Goal: Register for event/course

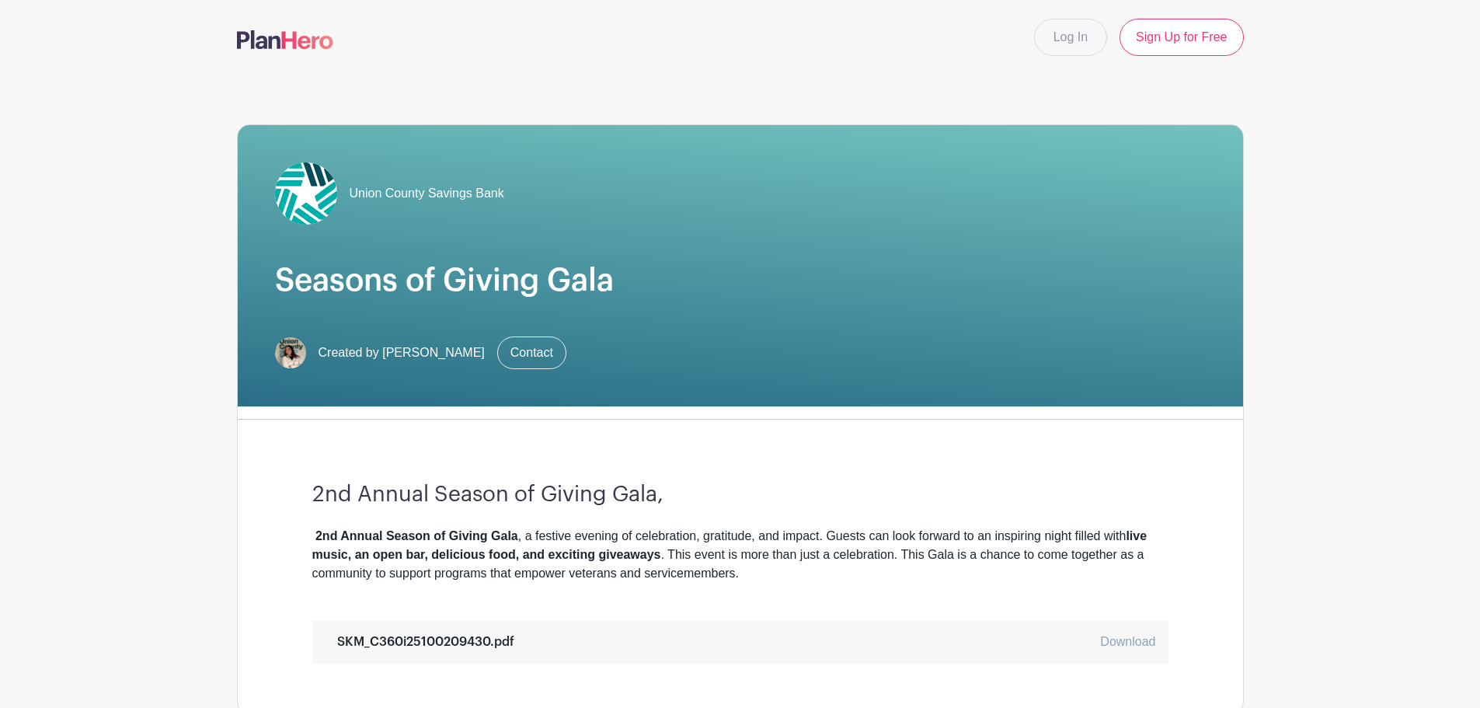
click at [1349, 369] on main "Log In Sign Up for Free Union County Savings Bank Seasons of Giving Gala Create…" at bounding box center [740, 684] width 1480 height 1369
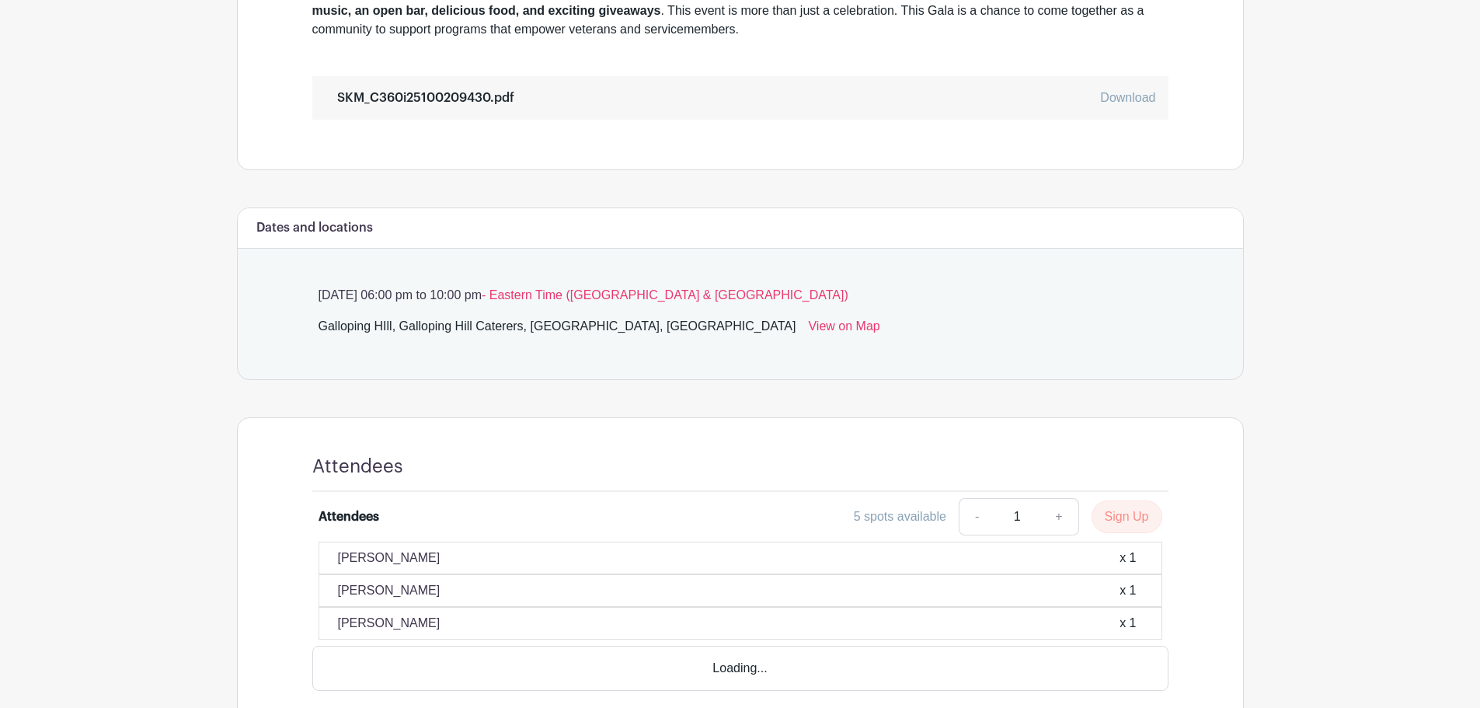
click at [1344, 374] on main "Log In Sign Up for Free Union County Savings Bank Seasons of Giving Gala Create…" at bounding box center [740, 140] width 1480 height 1369
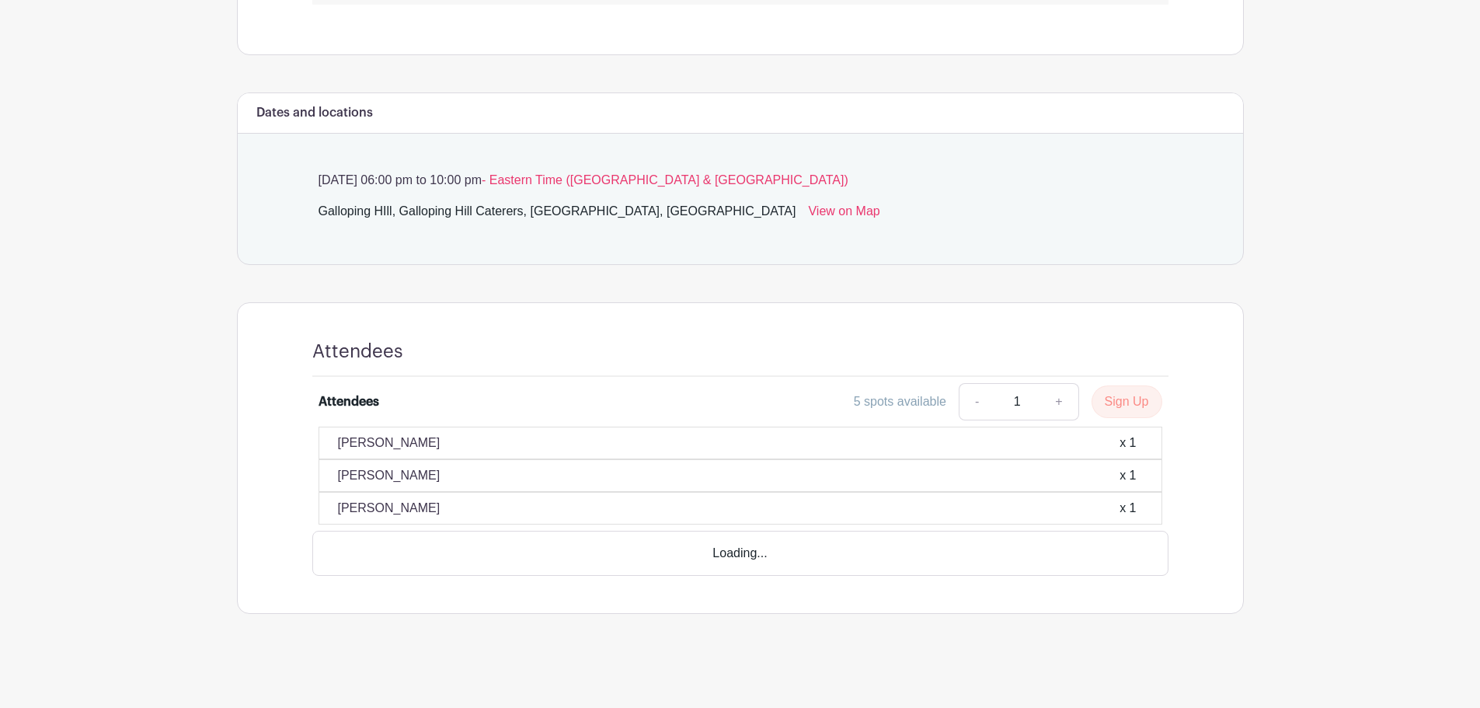
scroll to position [662, 0]
click at [1344, 369] on main "Log In Sign Up for Free Union County Savings Bank Seasons of Giving Gala Create…" at bounding box center [740, 22] width 1480 height 1369
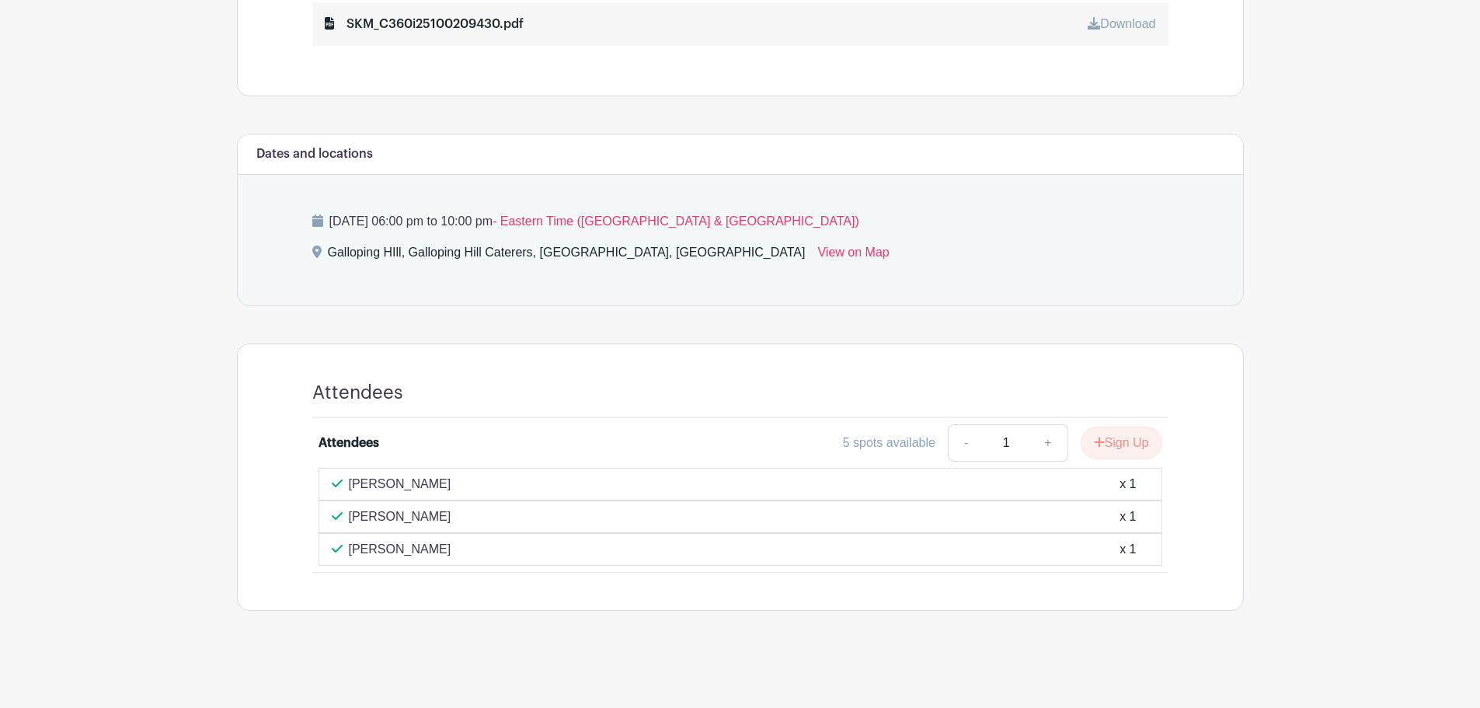
click at [1333, 402] on main "Log In Sign Up for Free Union County Savings Bank Seasons of Giving Gala Create…" at bounding box center [740, 44] width 1480 height 1325
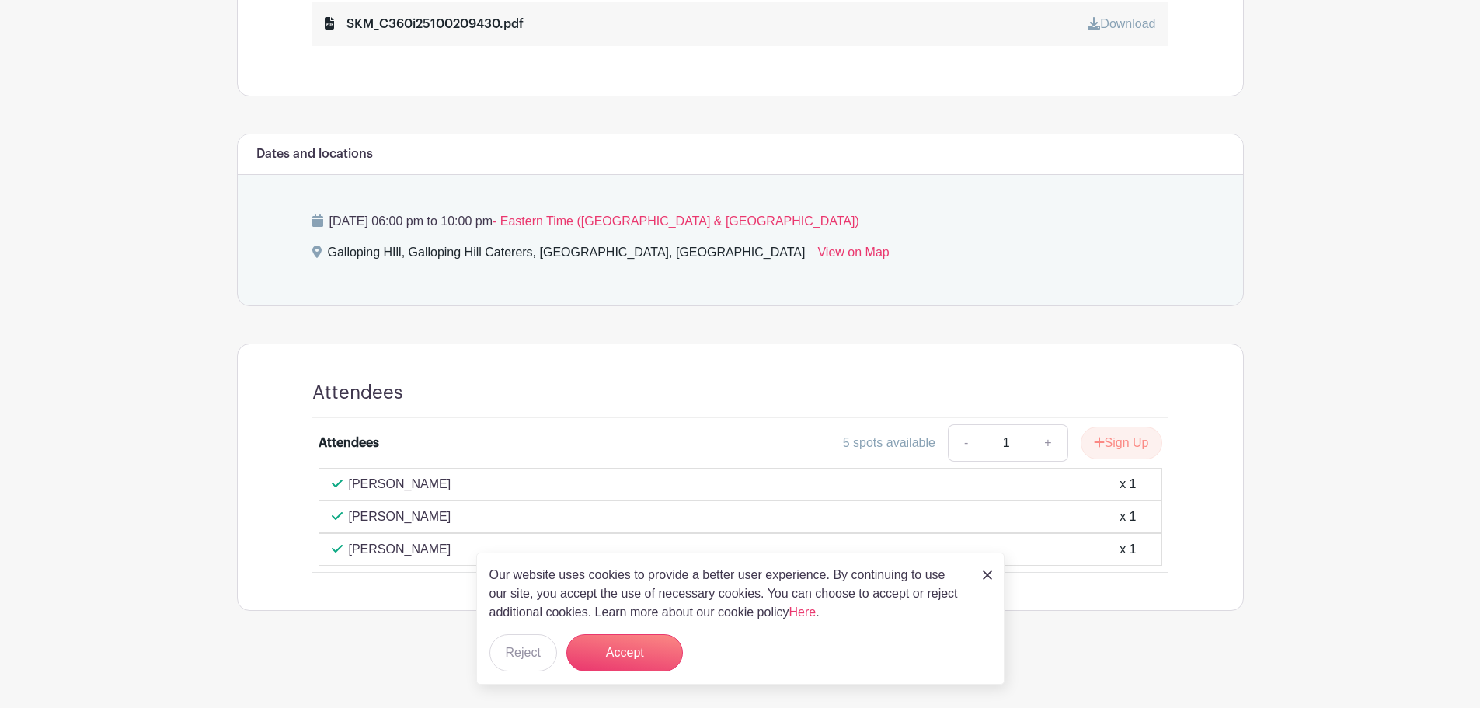
drag, startPoint x: 1299, startPoint y: 319, endPoint x: 1152, endPoint y: 137, distance: 234.1
click at [1300, 318] on main "Log In Sign Up for Free Union County Savings Bank Seasons of Giving Gala Create…" at bounding box center [740, 44] width 1480 height 1325
drag, startPoint x: 622, startPoint y: 663, endPoint x: 656, endPoint y: 663, distance: 33.4
click at [622, 663] on button "Accept" at bounding box center [624, 652] width 117 height 37
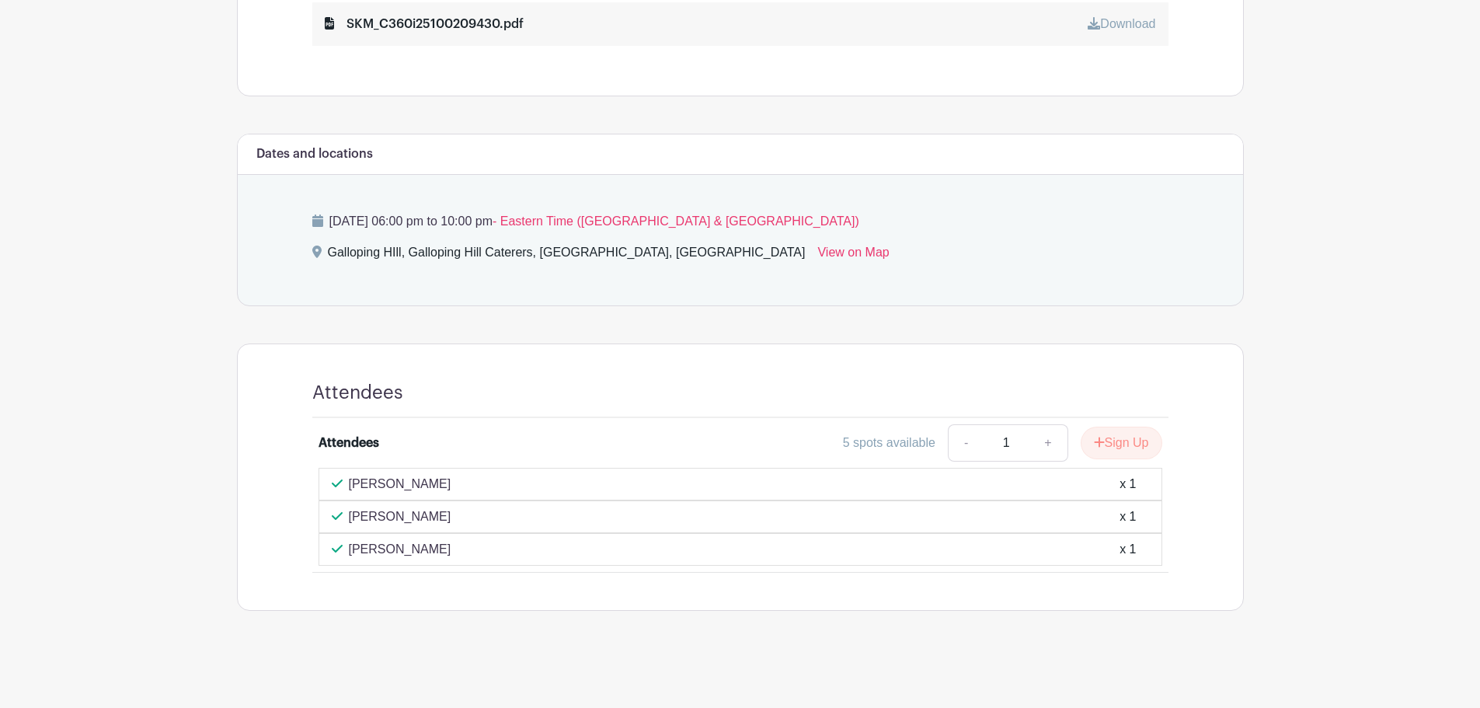
click at [1268, 306] on main "Log In Sign Up for Free Union County Savings Bank Seasons of Giving Gala Create…" at bounding box center [740, 44] width 1480 height 1325
click at [1312, 302] on main "Log In Sign Up for Free Union County Savings Bank Seasons of Giving Gala Create…" at bounding box center [740, 61] width 1480 height 1358
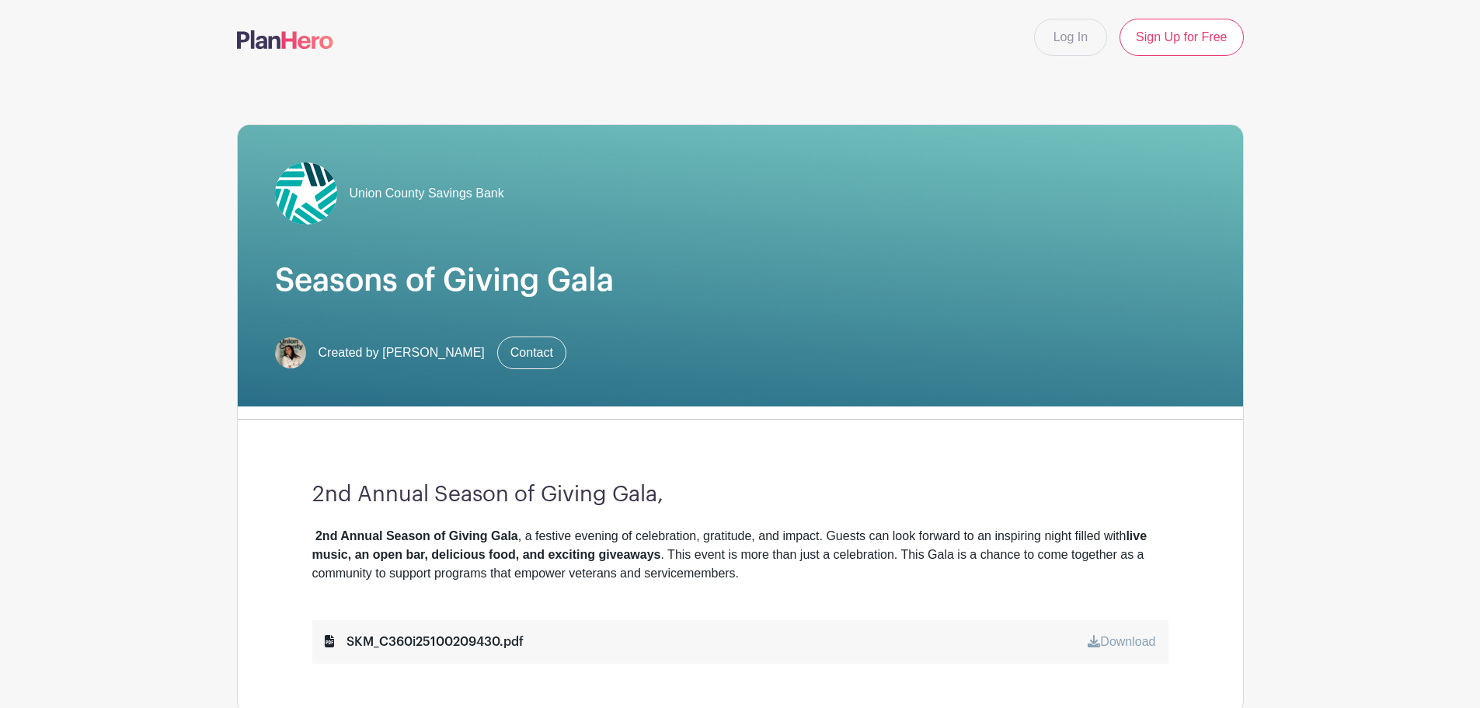
click at [106, 269] on main "Log In Sign Up for Free Union County Savings Bank Seasons of Giving Gala Create…" at bounding box center [740, 701] width 1480 height 1402
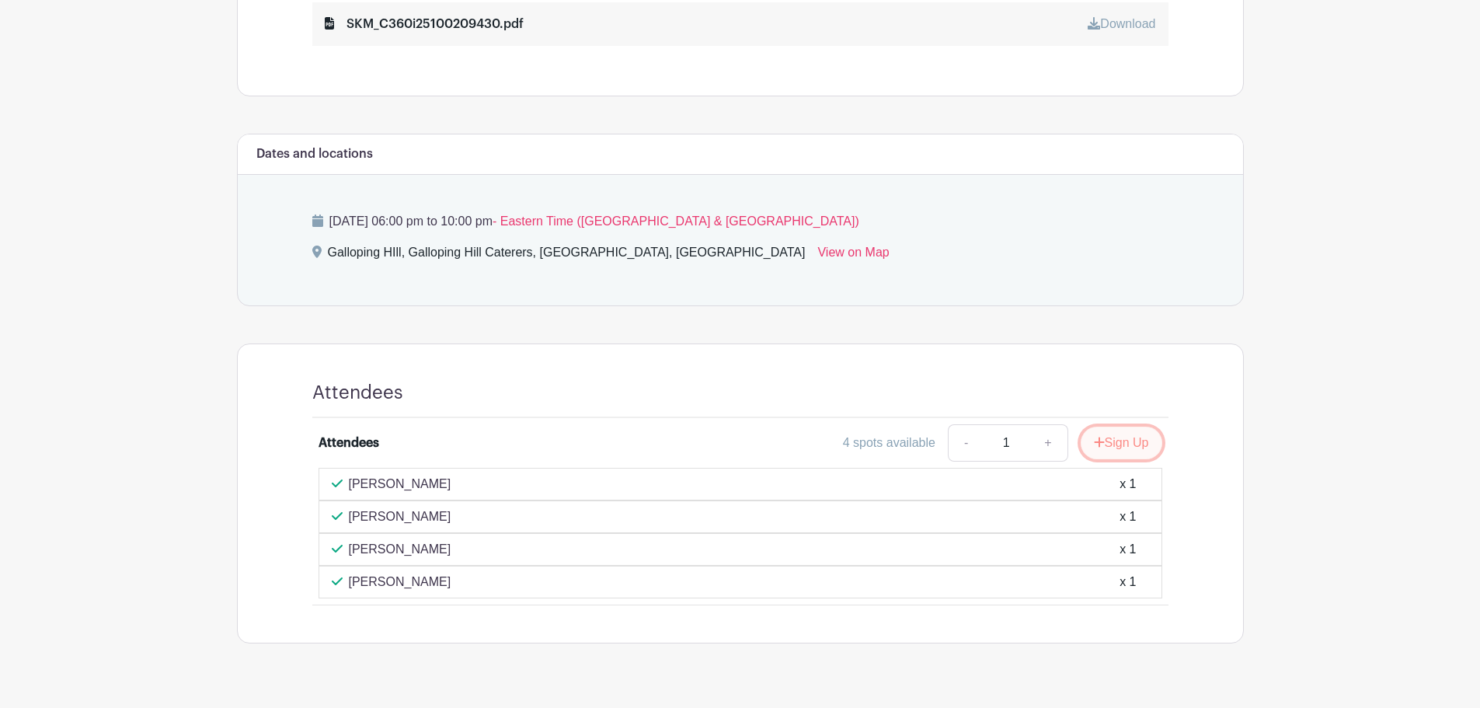
click at [1113, 440] on button "Sign Up" at bounding box center [1121, 442] width 82 height 33
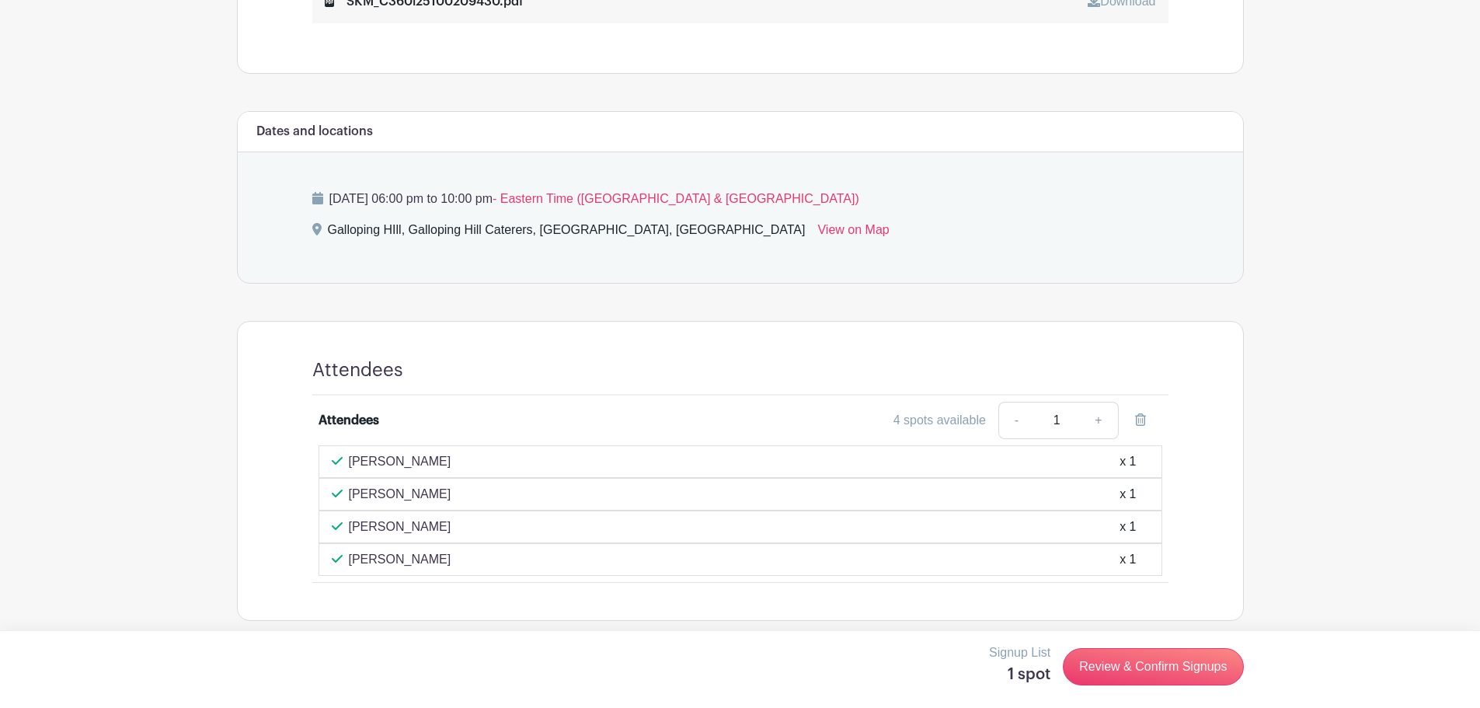
scroll to position [650, 0]
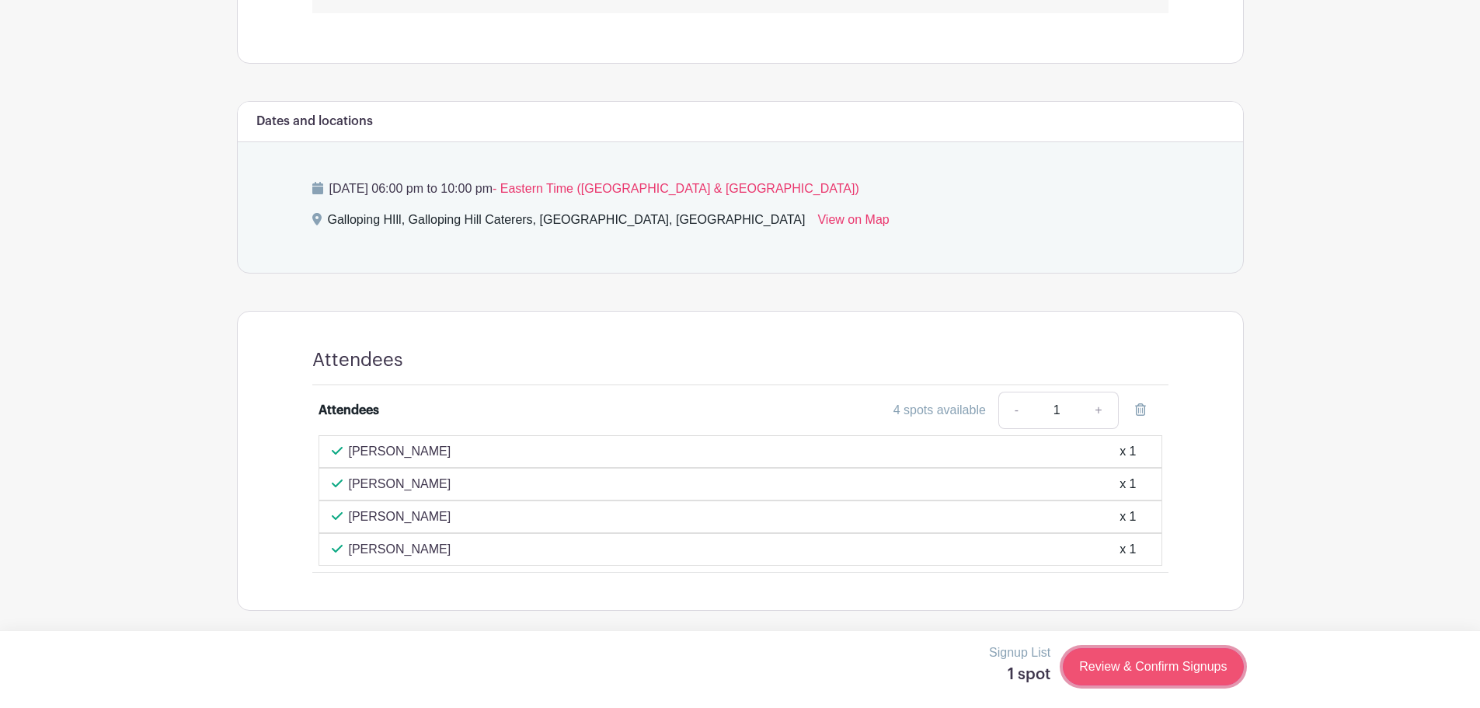
click at [1185, 677] on link "Review & Confirm Signups" at bounding box center [1153, 666] width 180 height 37
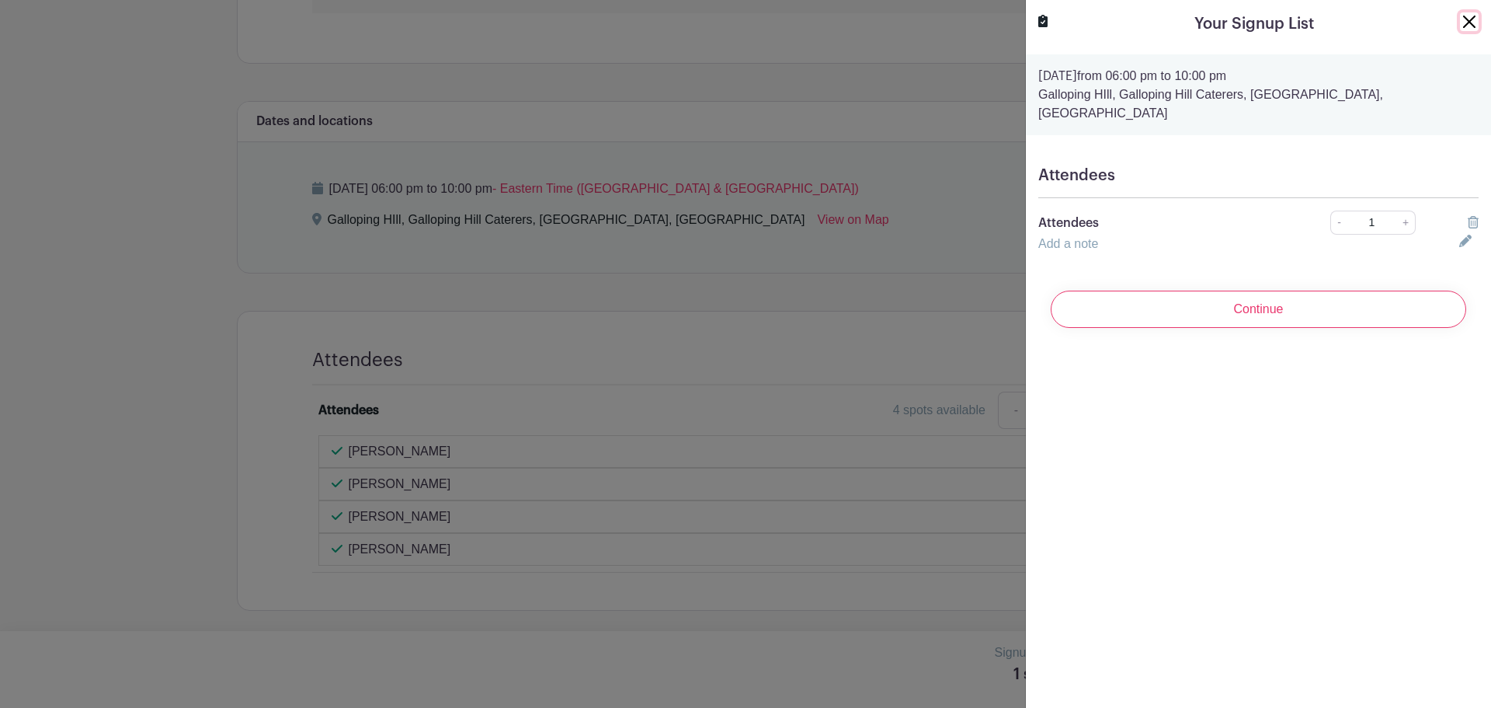
drag, startPoint x: 1464, startPoint y: 24, endPoint x: 1239, endPoint y: 30, distance: 225.3
click at [1463, 24] on button "Close" at bounding box center [1469, 21] width 19 height 19
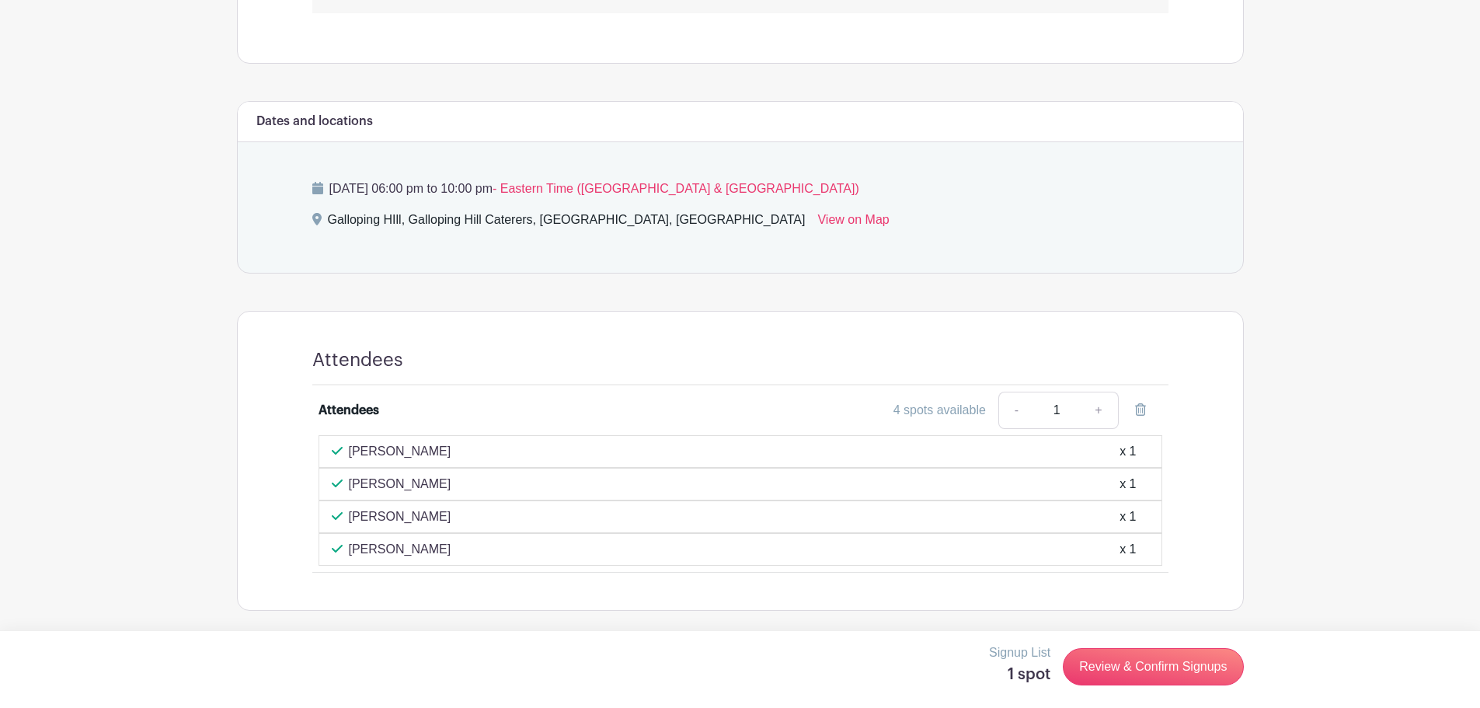
click at [45, 336] on main "Log In Sign Up for Free Union County Savings Bank Seasons of Giving Gala Create…" at bounding box center [740, 29] width 1480 height 1358
click at [1189, 675] on link "Review & Confirm Signups" at bounding box center [1153, 666] width 180 height 37
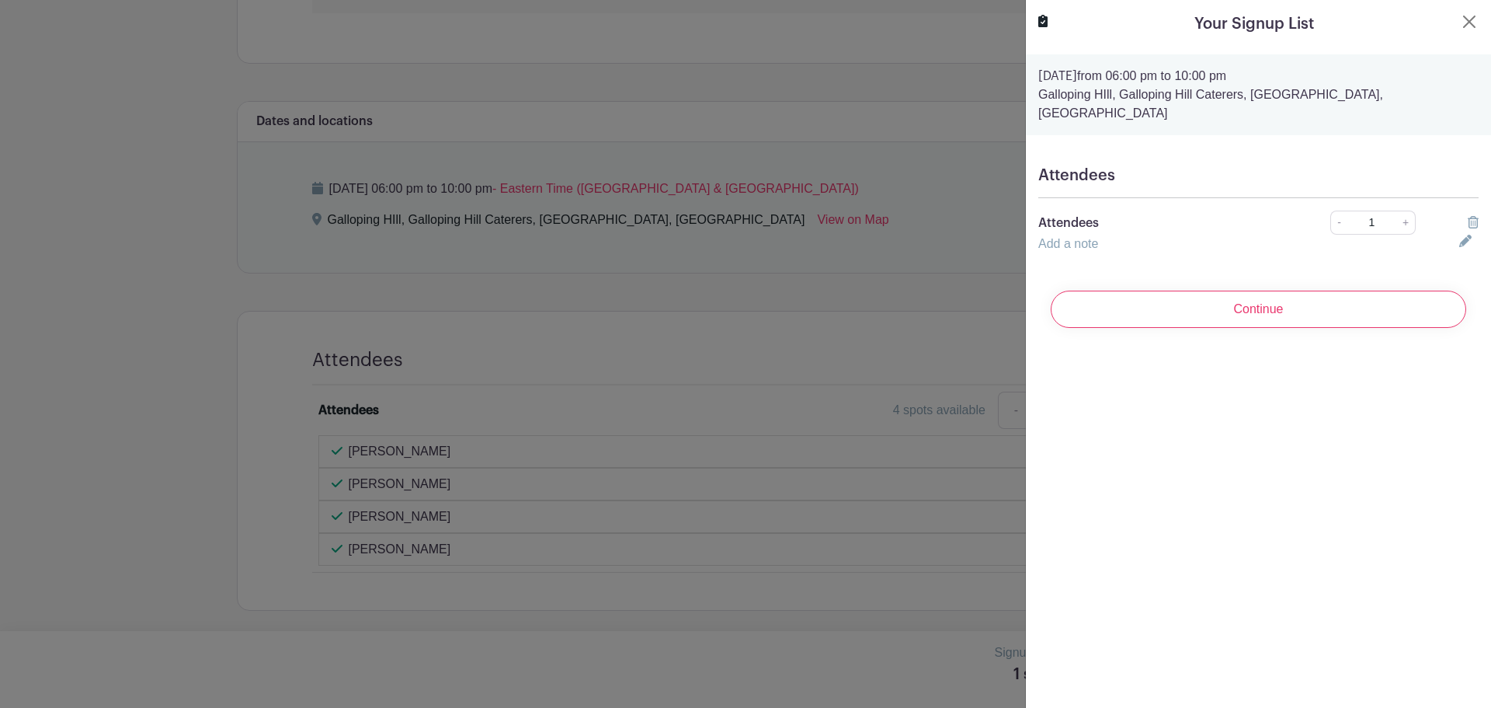
click at [1111, 166] on h5 "Attendees" at bounding box center [1258, 175] width 440 height 19
click at [1282, 298] on input "Continue" at bounding box center [1259, 308] width 416 height 37
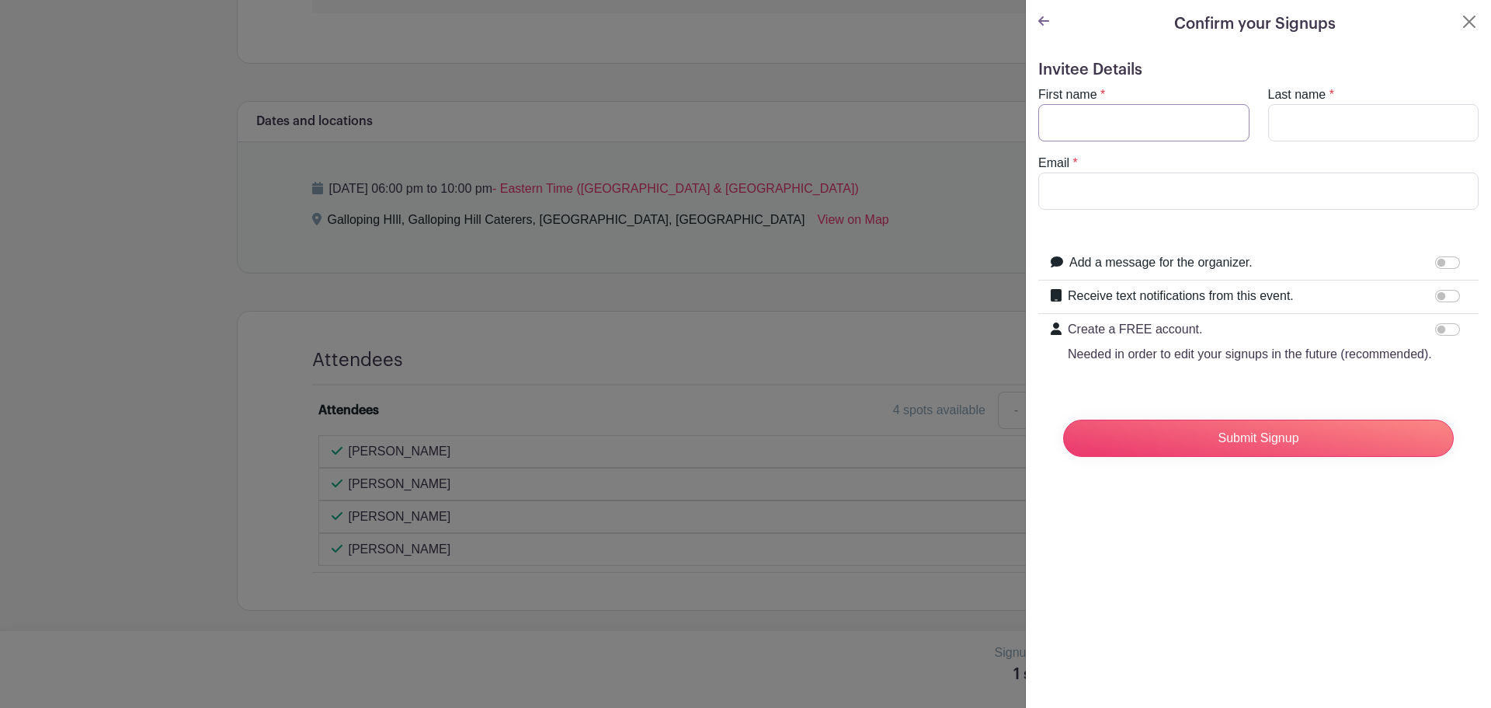
click at [1153, 115] on input "First name" at bounding box center [1143, 122] width 211 height 37
type input "Christy"
type input "Marics"
type input "christy@unioncountysavings.com"
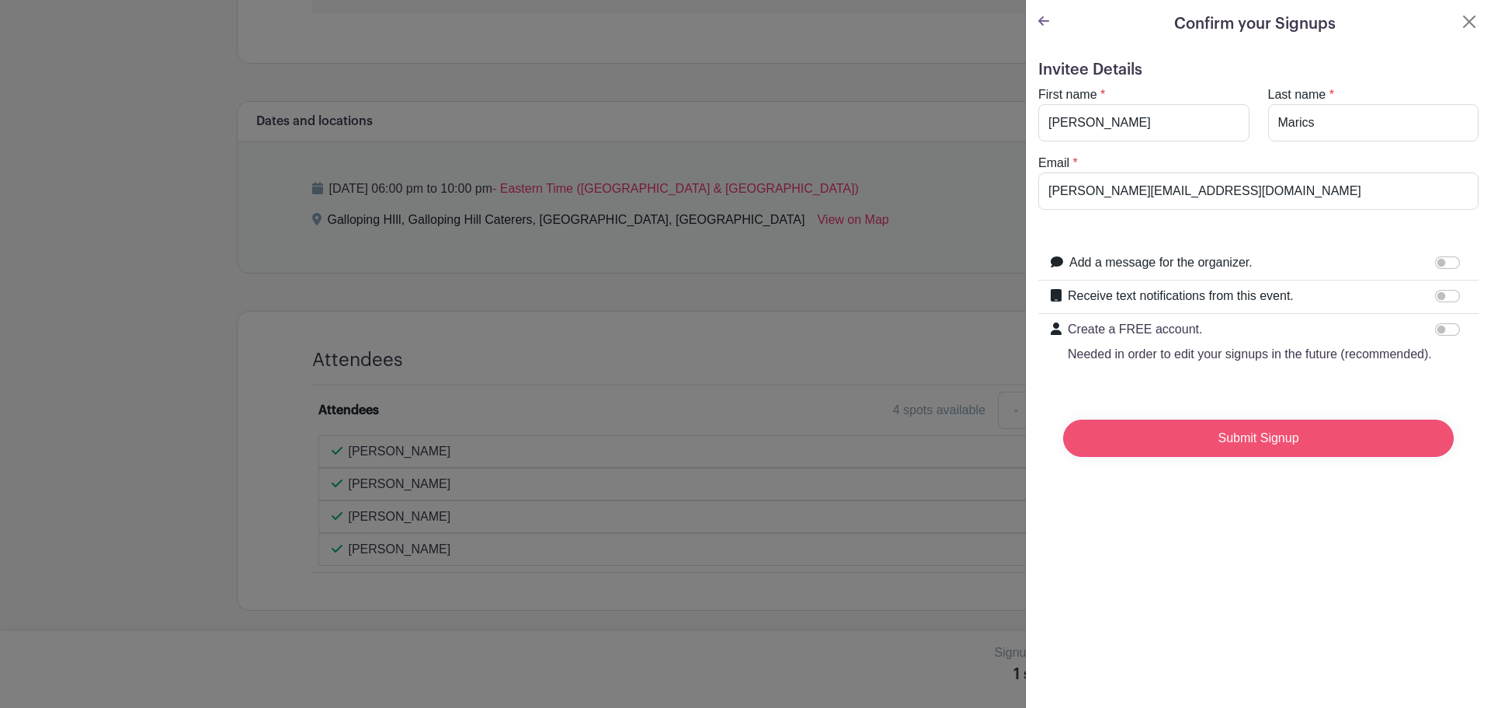
click at [1328, 457] on input "Submit Signup" at bounding box center [1258, 437] width 391 height 37
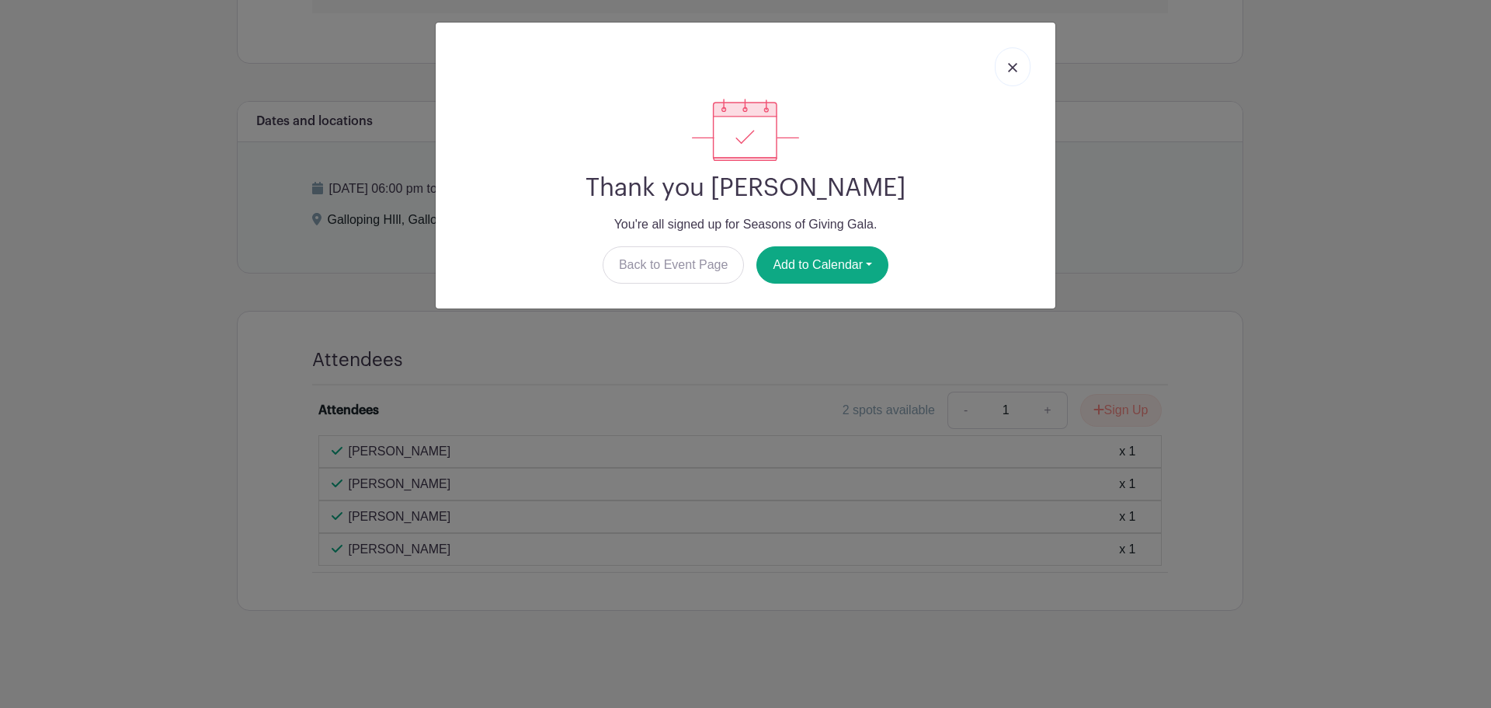
click at [1018, 64] on link at bounding box center [1013, 66] width 36 height 39
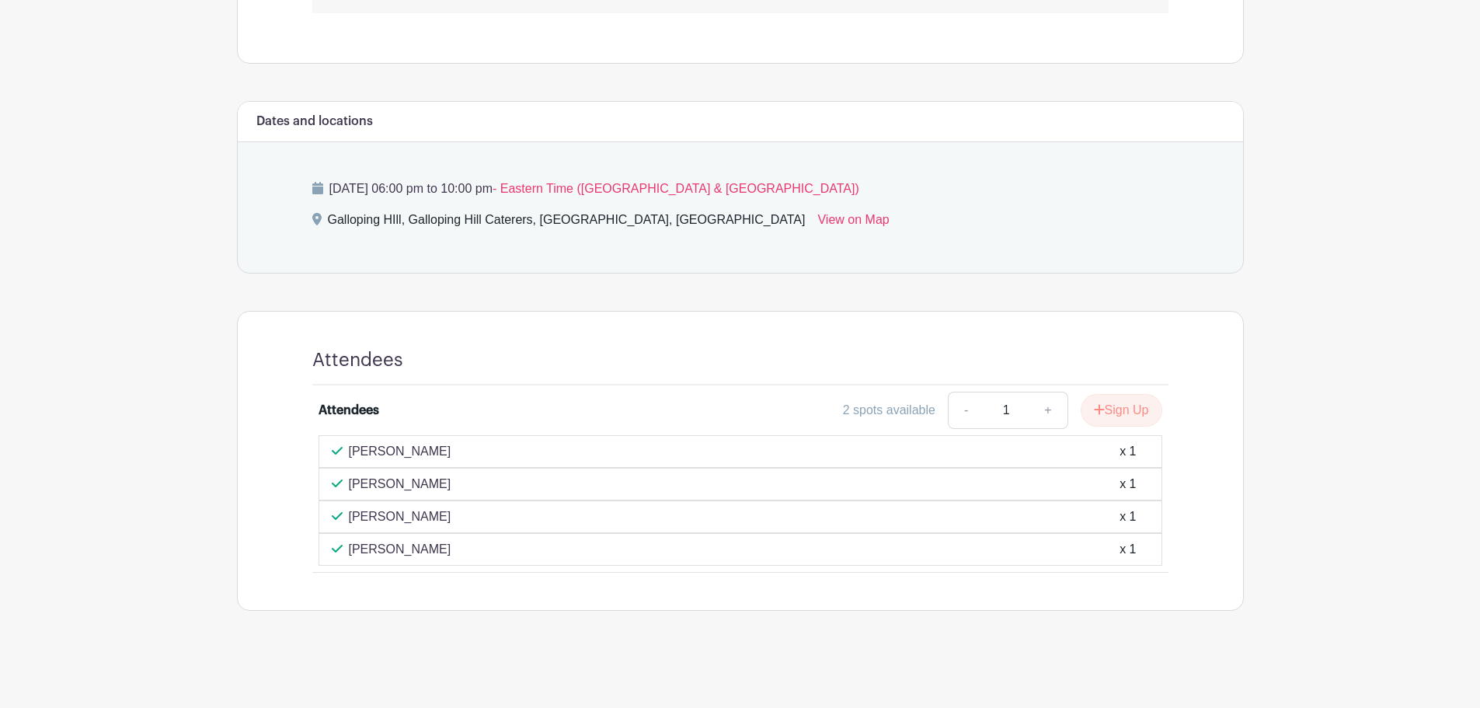
drag, startPoint x: 107, startPoint y: 355, endPoint x: 198, endPoint y: 84, distance: 285.9
click at [108, 353] on main "Log In Sign Up for Free Union County Savings Bank Seasons of Giving Gala Create…" at bounding box center [740, 29] width 1480 height 1358
click at [85, 322] on main "Log In Sign Up for Free Union County Savings Bank Seasons of Giving Gala Create…" at bounding box center [740, 45] width 1480 height 1390
click at [1334, 479] on main "Log In Sign Up for Free Union County Savings Bank Seasons of Giving Gala Create…" at bounding box center [740, 45] width 1480 height 1390
click at [1118, 452] on icon at bounding box center [1119, 450] width 12 height 12
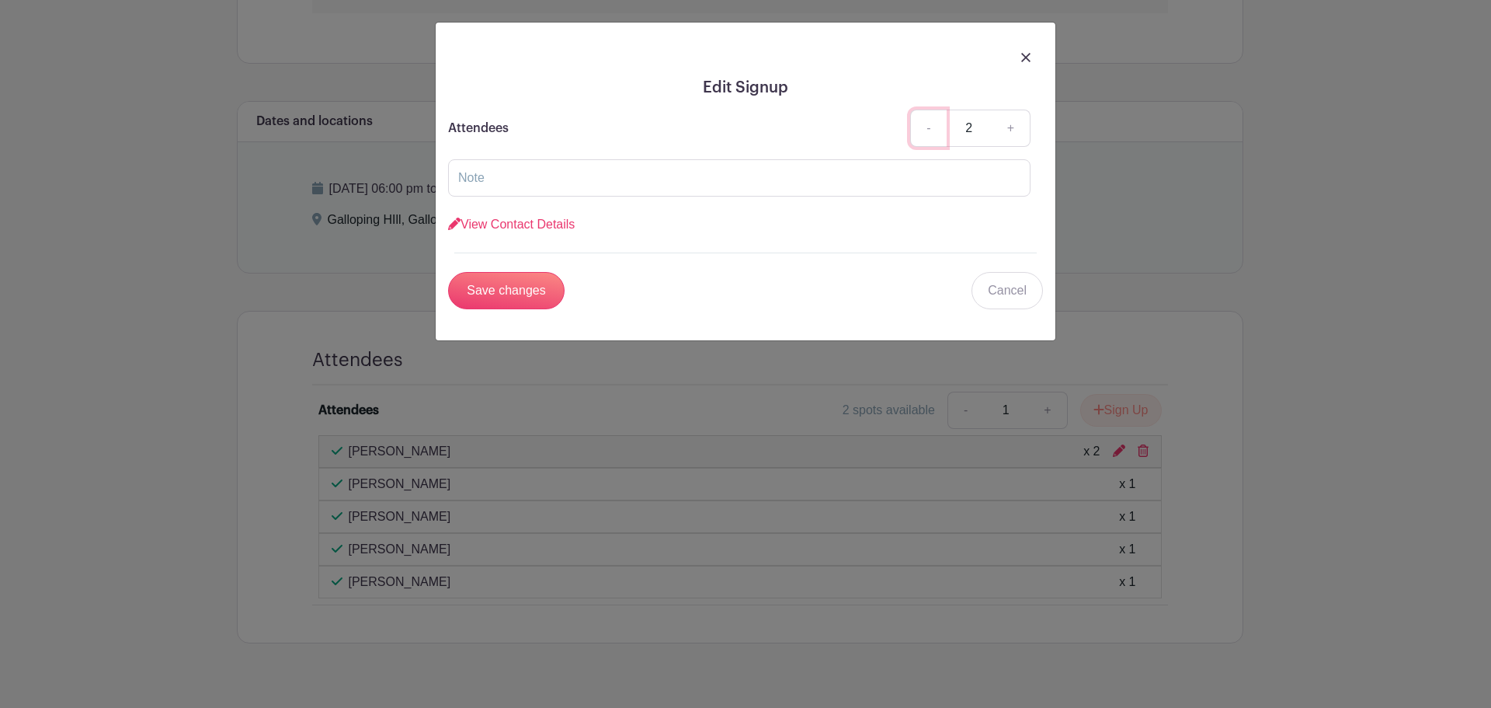
click at [932, 133] on link "-" at bounding box center [928, 128] width 36 height 37
type input "1"
click at [482, 286] on input "Save changes" at bounding box center [506, 290] width 117 height 37
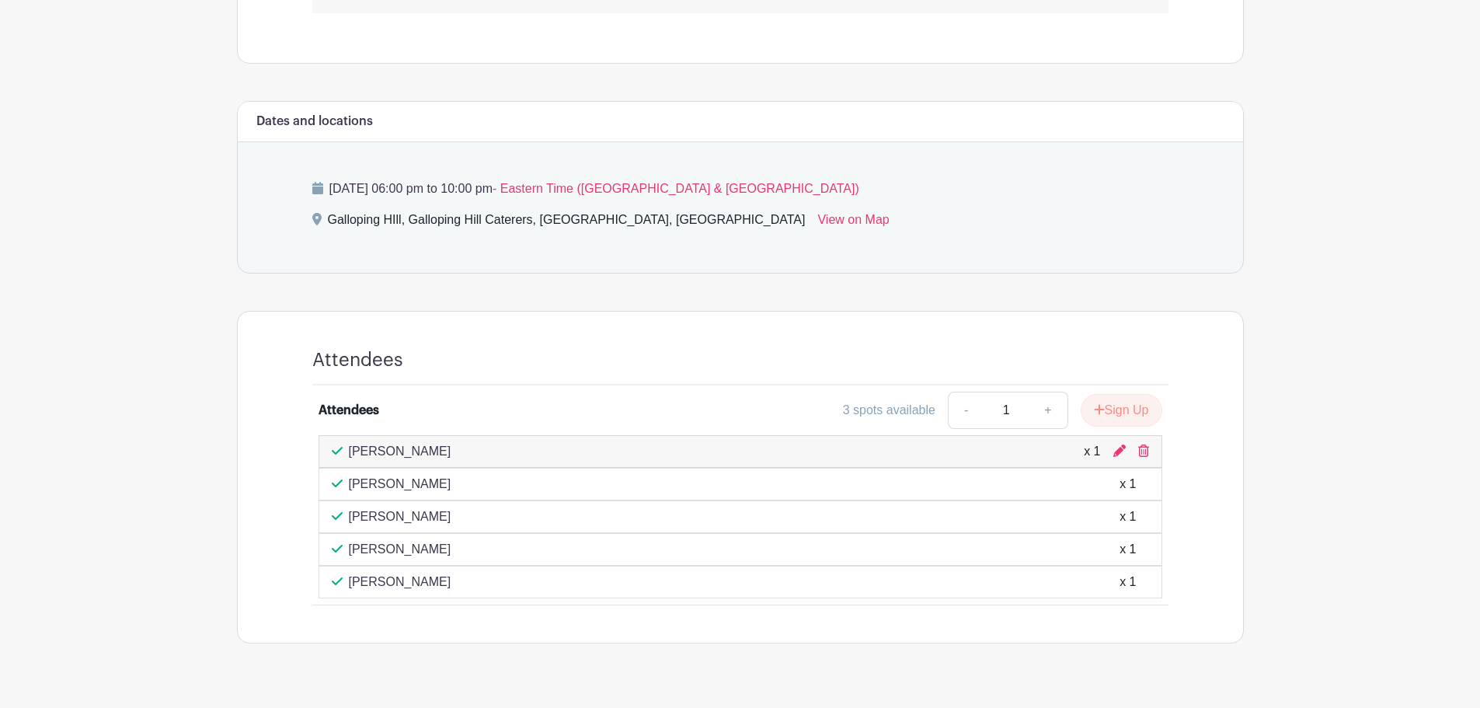
click at [1372, 360] on main "Log In Sign Up for Free Union County Savings Bank Seasons of Giving Gala Create…" at bounding box center [740, 45] width 1480 height 1390
click at [1350, 453] on main "Log In Sign Up for Free Union County Savings Bank Seasons of Giving Gala Create…" at bounding box center [740, 45] width 1480 height 1390
click at [1350, 454] on main "Log In Sign Up for Free Union County Savings Bank Seasons of Giving Gala Create…" at bounding box center [740, 45] width 1480 height 1390
click at [1332, 451] on main "Log In Sign Up for Free Union County Savings Bank Seasons of Giving Gala Create…" at bounding box center [740, 45] width 1480 height 1390
click at [1343, 385] on main "Log In Sign Up for Free Union County Savings Bank Seasons of Giving Gala Create…" at bounding box center [740, 45] width 1480 height 1390
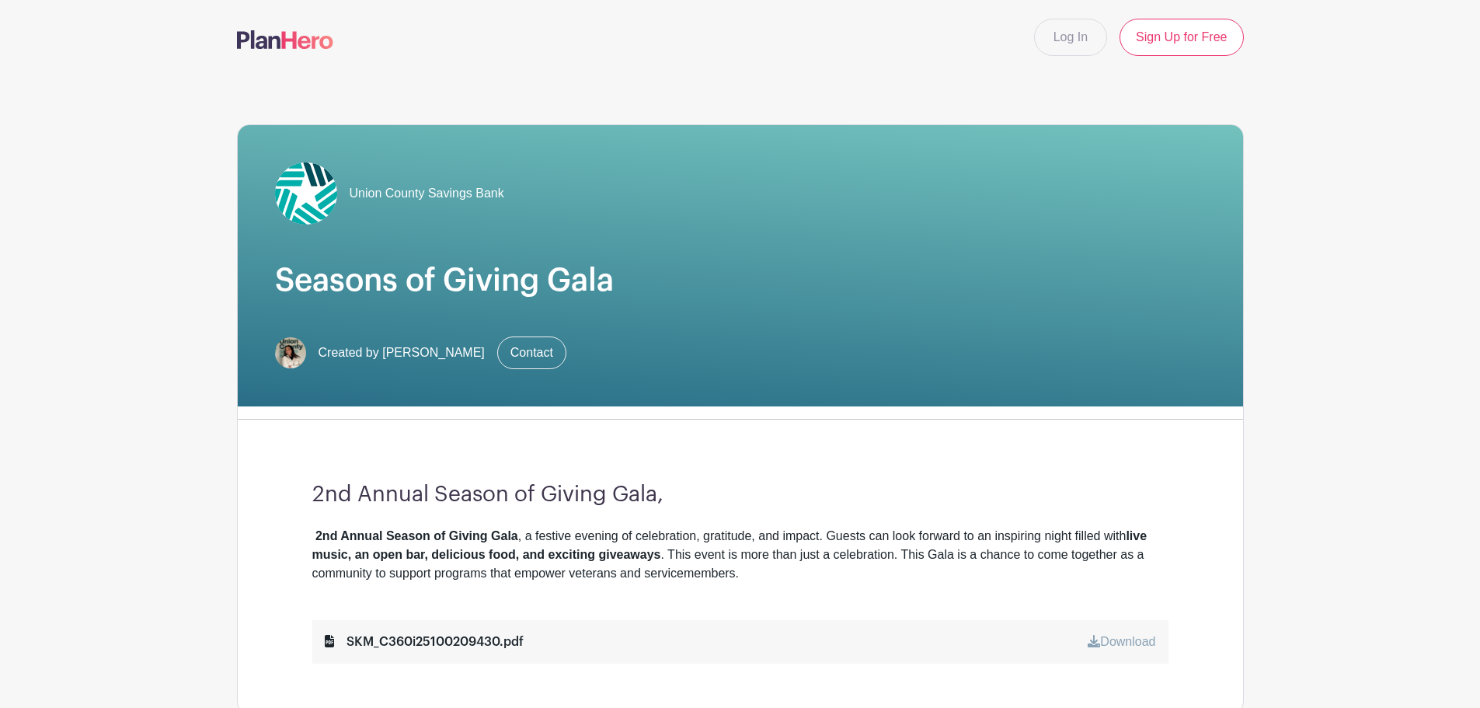
click at [1352, 379] on main "Log In Sign Up for Free Union County Savings Bank Seasons of Giving Gala Create…" at bounding box center [740, 695] width 1480 height 1390
click at [92, 260] on main "Log In Sign Up for Free Union County Savings Bank Seasons of Giving Gala Create…" at bounding box center [740, 695] width 1480 height 1390
click at [435, 644] on div "SKM_C360i25100209430.pdf" at bounding box center [424, 641] width 199 height 19
click at [331, 637] on icon at bounding box center [329, 641] width 9 height 12
click at [1116, 651] on div "SKM_C360i25100209430.pdf Download" at bounding box center [740, 641] width 856 height 43
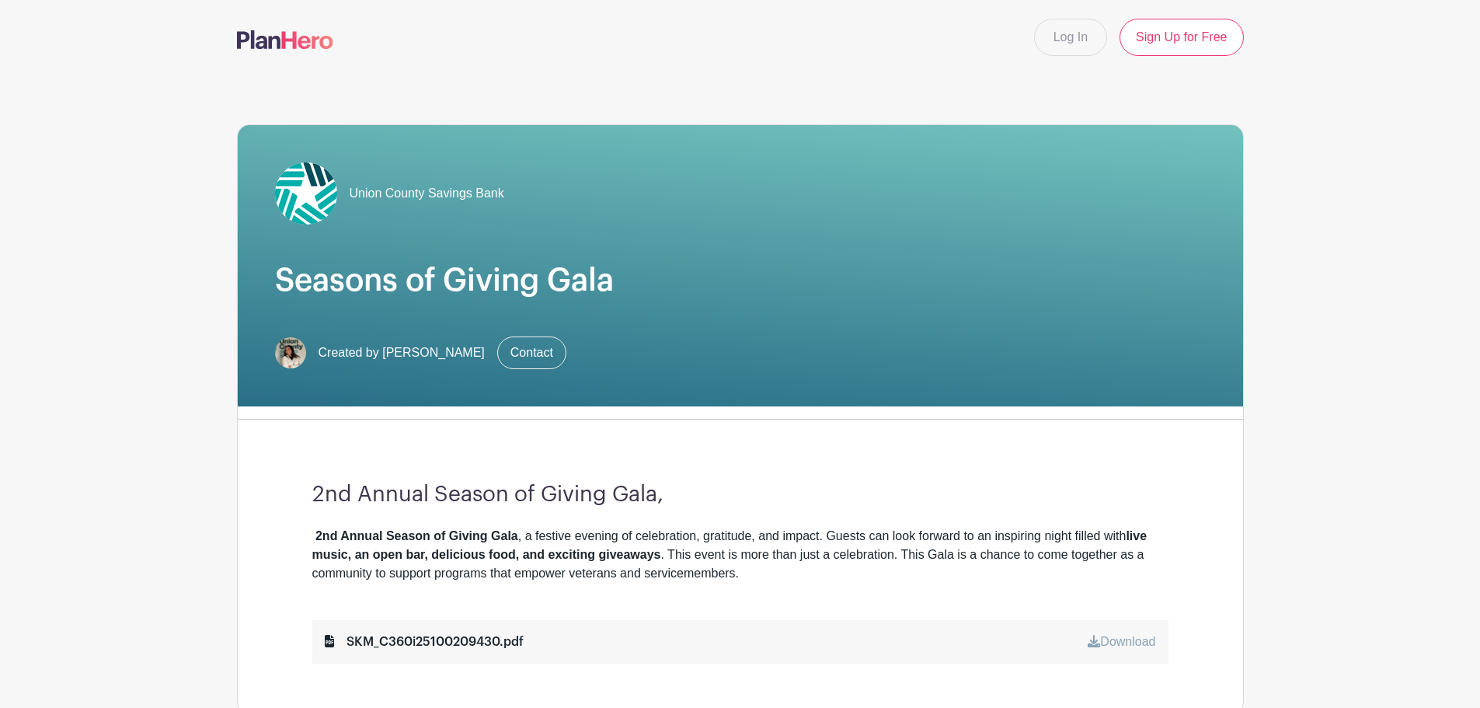
click at [1109, 640] on link "Download" at bounding box center [1121, 641] width 68 height 13
